Goal: Transaction & Acquisition: Purchase product/service

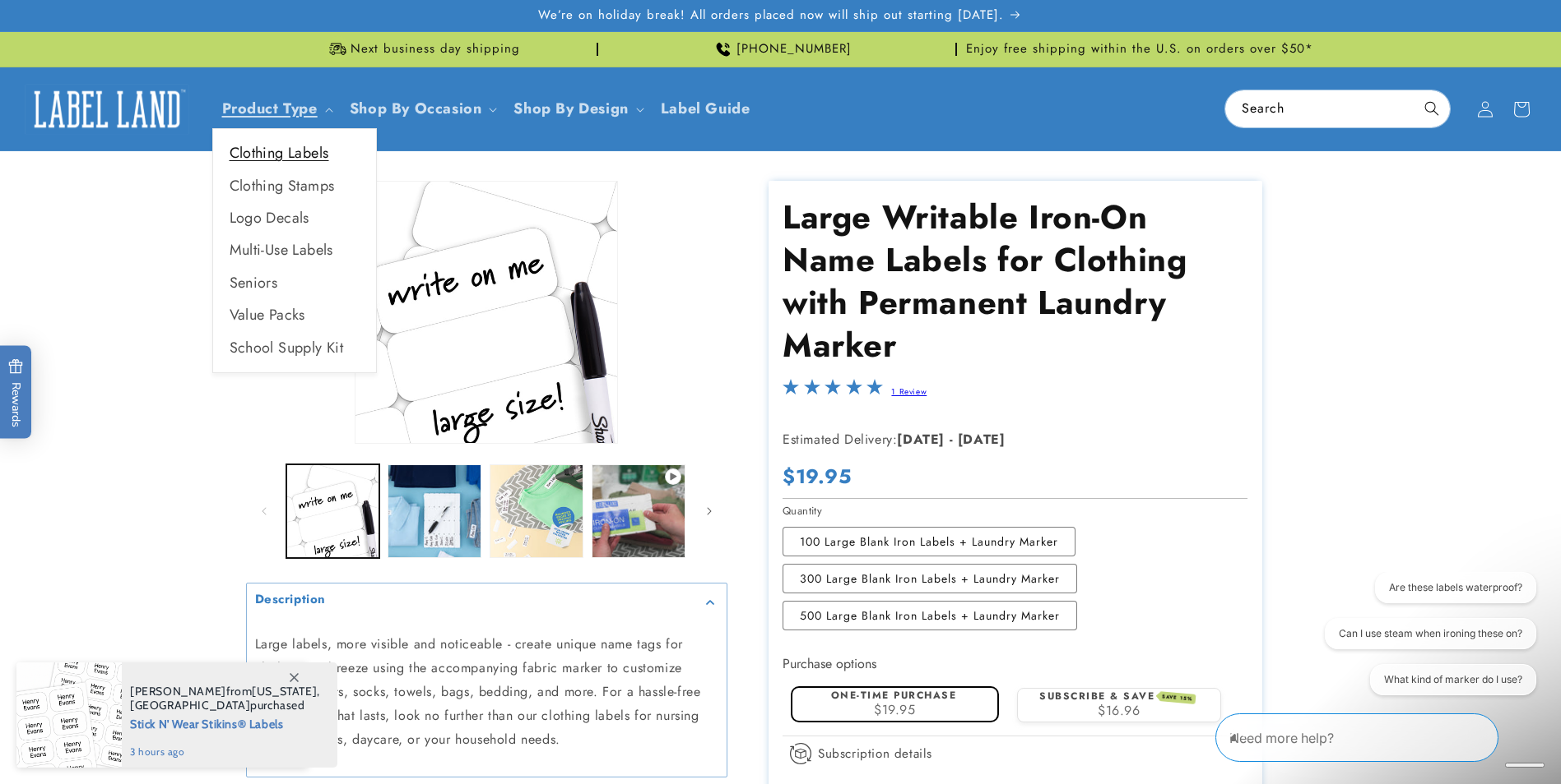
click at [285, 147] on link "Clothing Labels" at bounding box center [294, 153] width 163 height 32
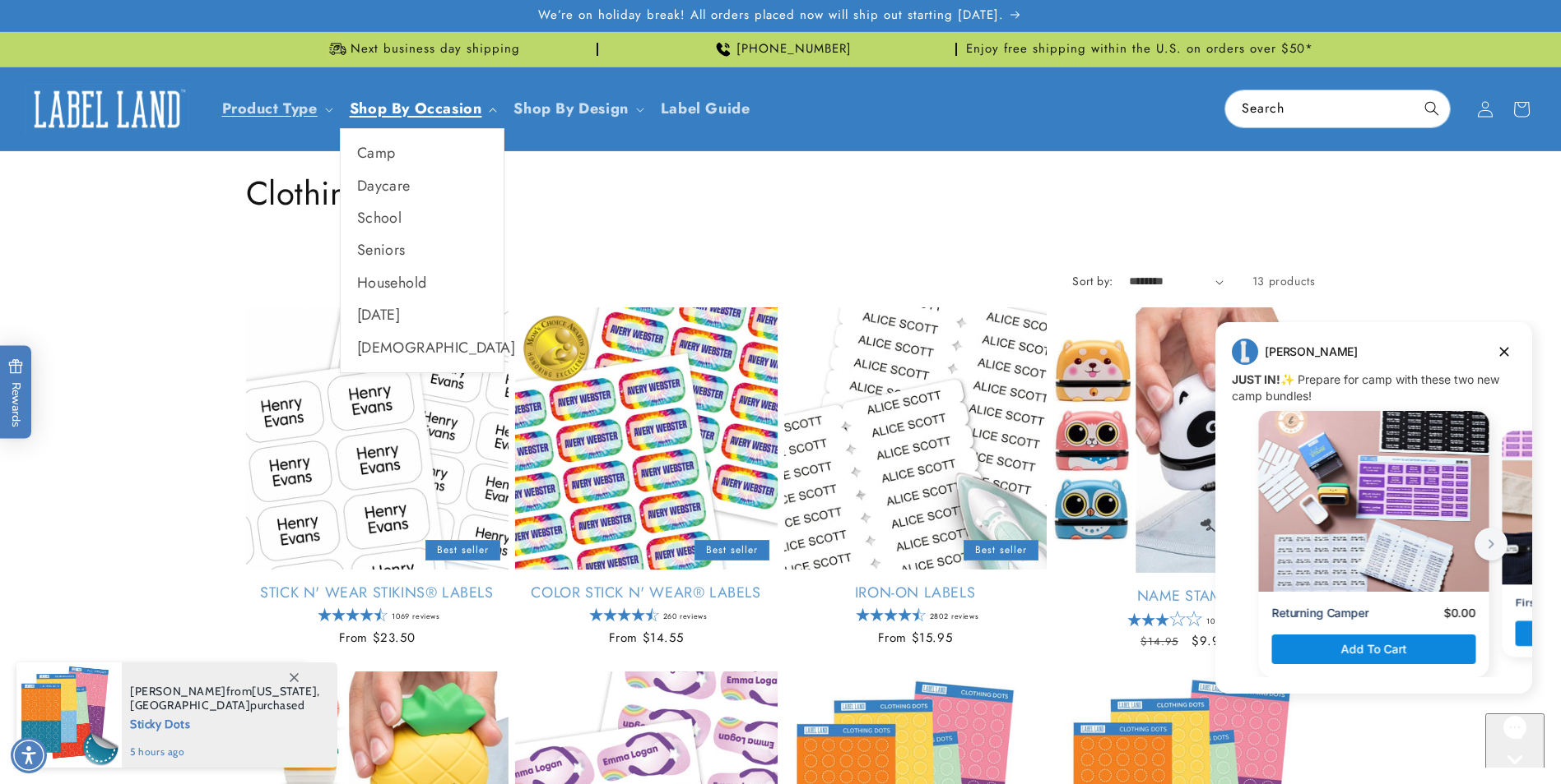
click at [409, 103] on span "Shop By Occasion" at bounding box center [416, 108] width 133 height 19
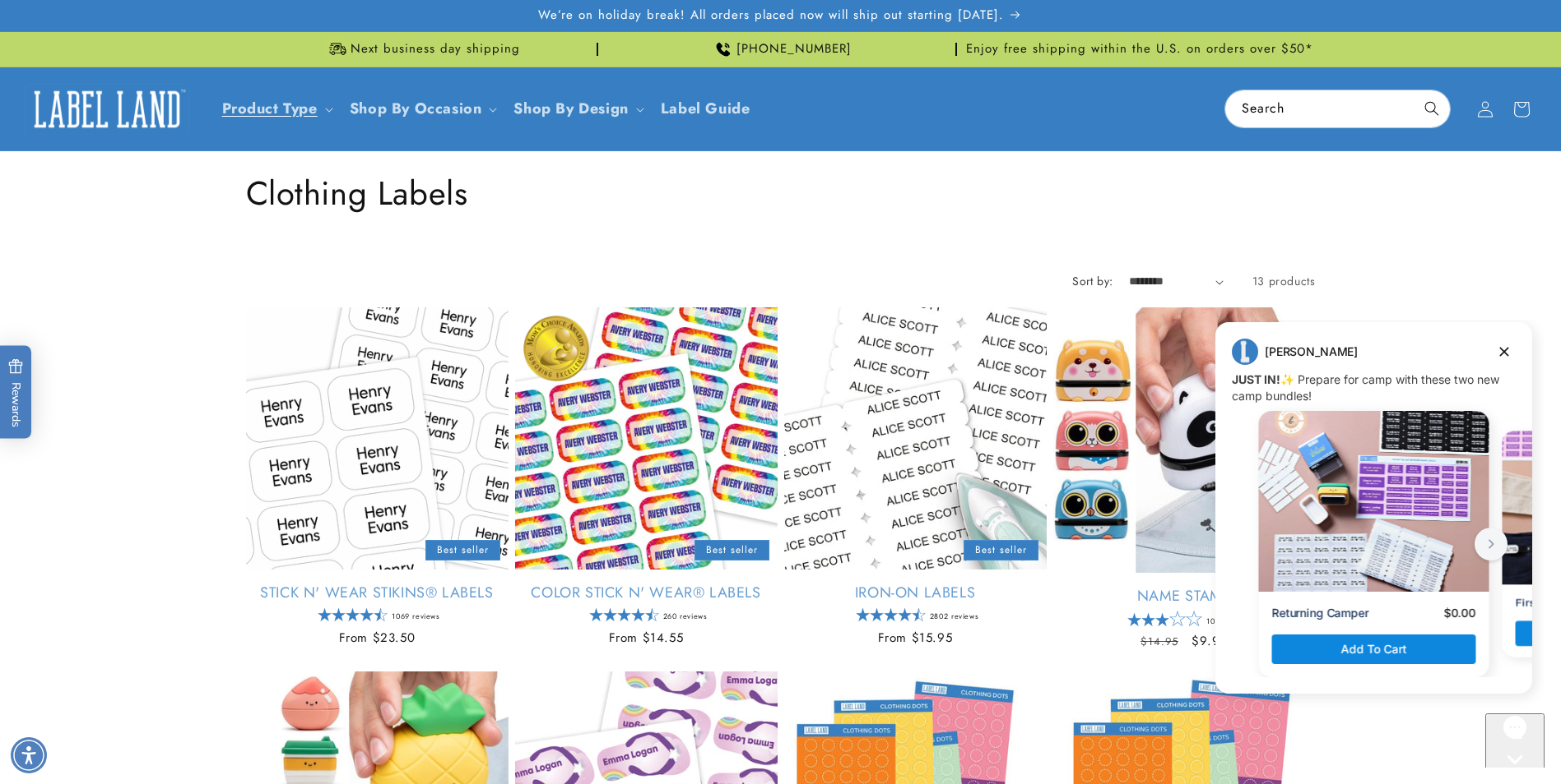
click at [903, 122] on header "Product Type Product Type Clothing Labels Clothing Stamps Logo Decals Multi-Use…" at bounding box center [780, 108] width 1561 height 83
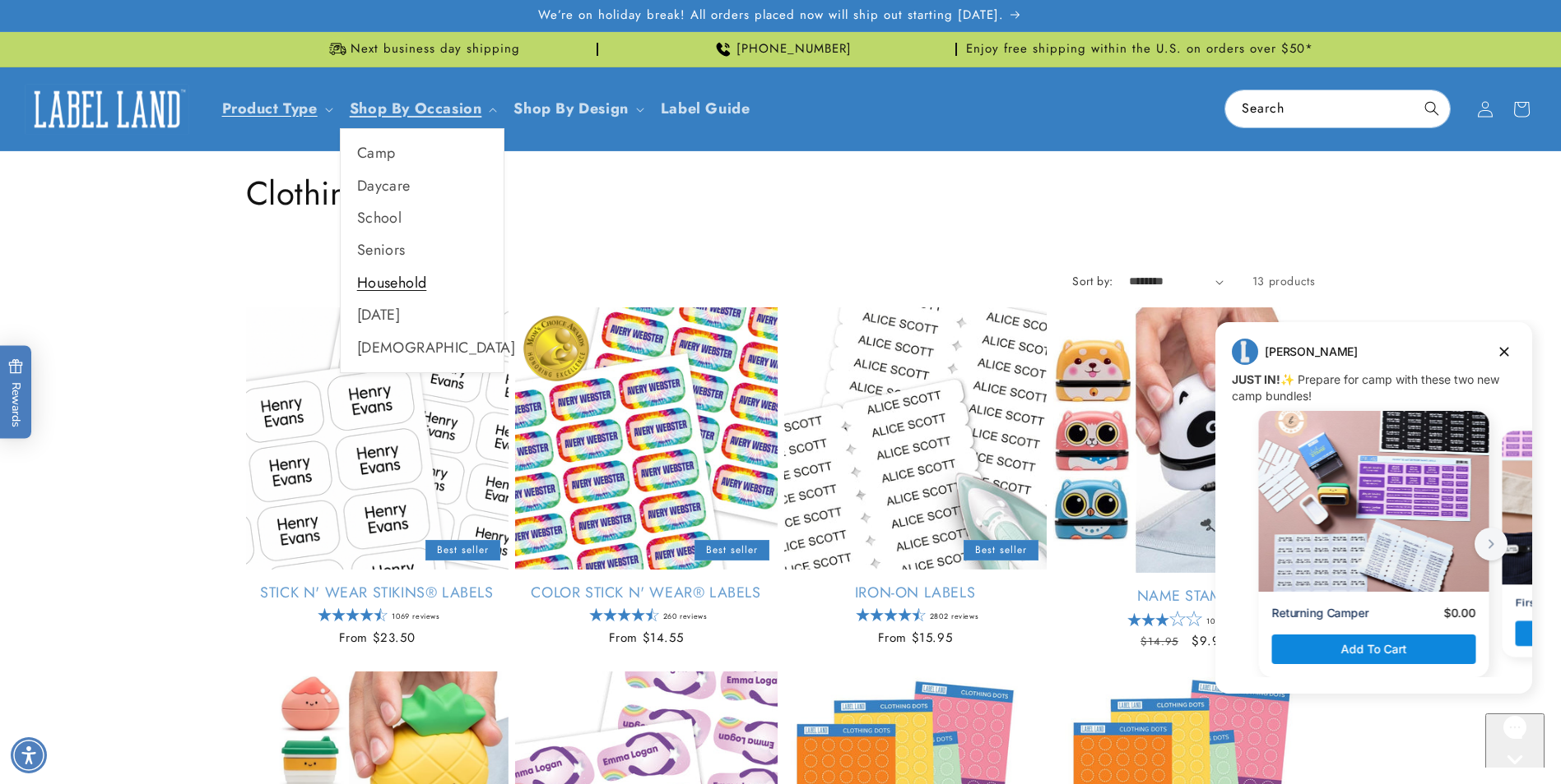
click at [414, 286] on link "Household" at bounding box center [422, 283] width 163 height 32
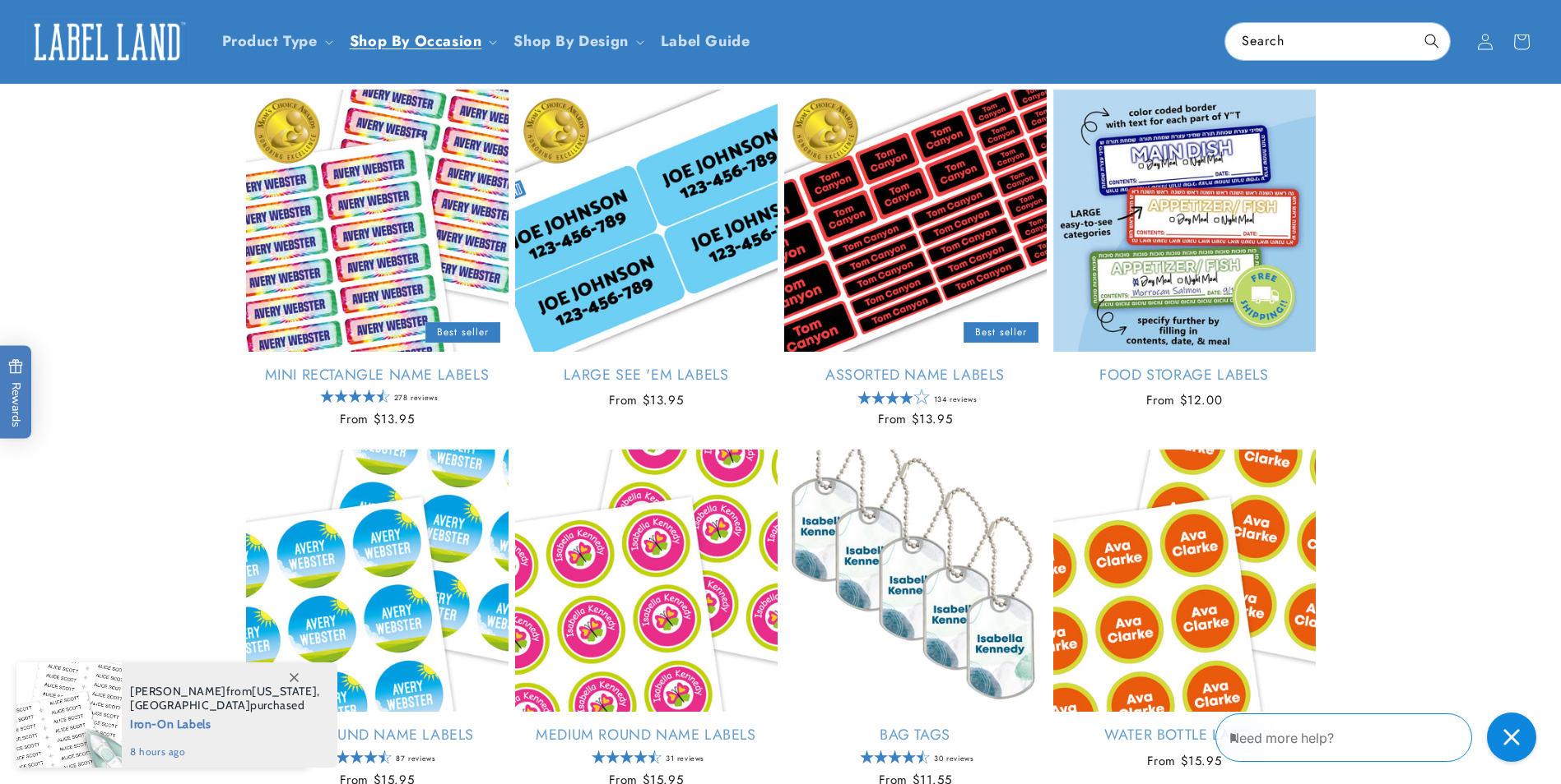
scroll to position [822, 0]
